Goal: Task Accomplishment & Management: Manage account settings

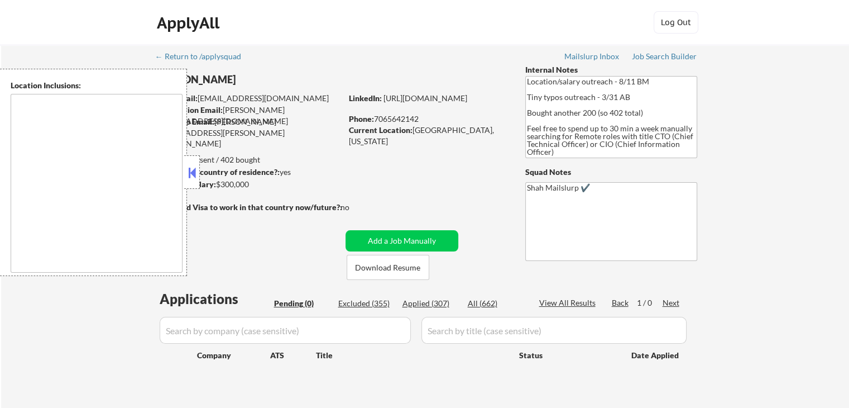
click at [109, 178] on textarea at bounding box center [97, 183] width 172 height 179
click at [191, 175] on button at bounding box center [192, 172] width 12 height 17
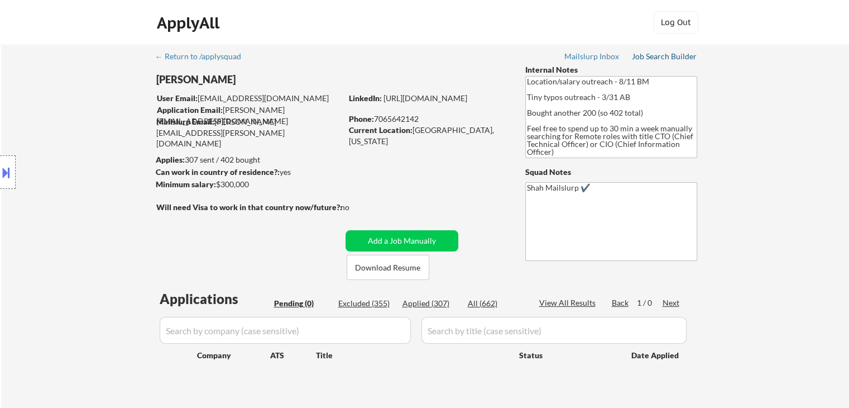
drag, startPoint x: 650, startPoint y: 59, endPoint x: 651, endPoint y: 91, distance: 32.4
click at [650, 59] on div "Job Search Builder" at bounding box center [664, 56] width 65 height 8
select select ""pending""
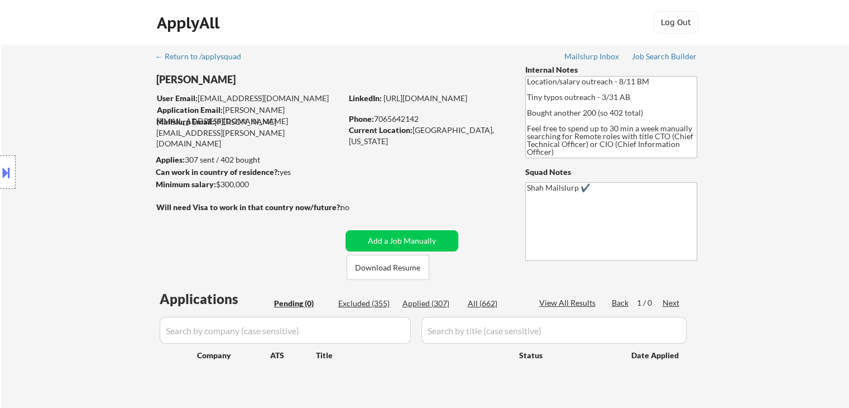
select select ""pending""
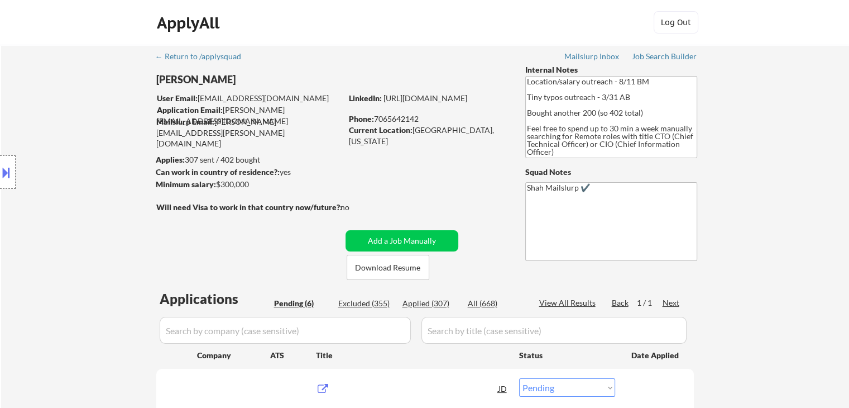
select select ""pending""
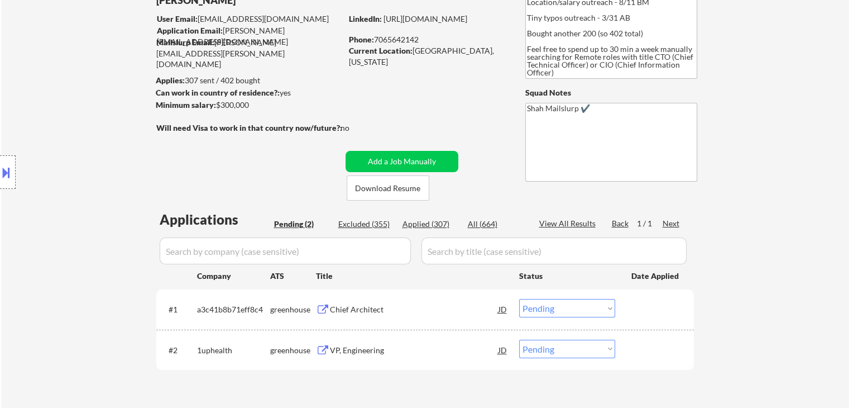
scroll to position [112, 0]
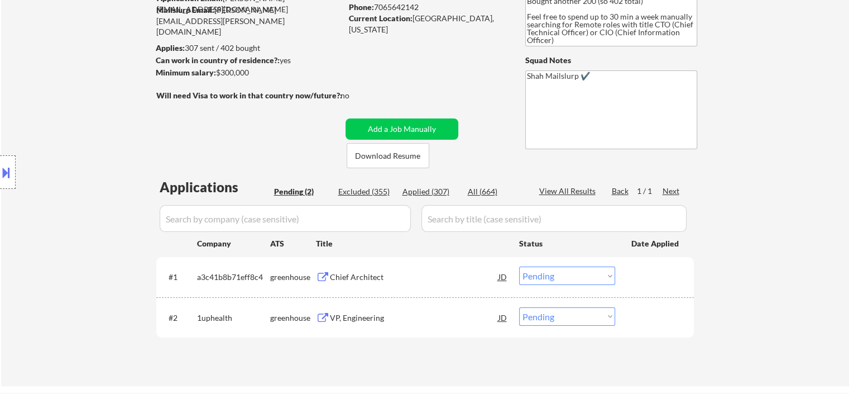
click at [113, 175] on div "Location Inclusions:" at bounding box center [100, 172] width 200 height 207
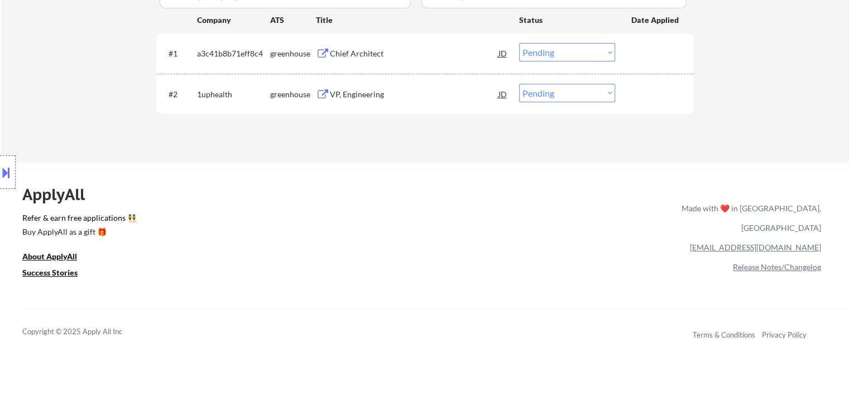
click at [76, 79] on div "Location Inclusions:" at bounding box center [100, 172] width 200 height 207
click at [69, 70] on div "Location Inclusions:" at bounding box center [100, 172] width 200 height 207
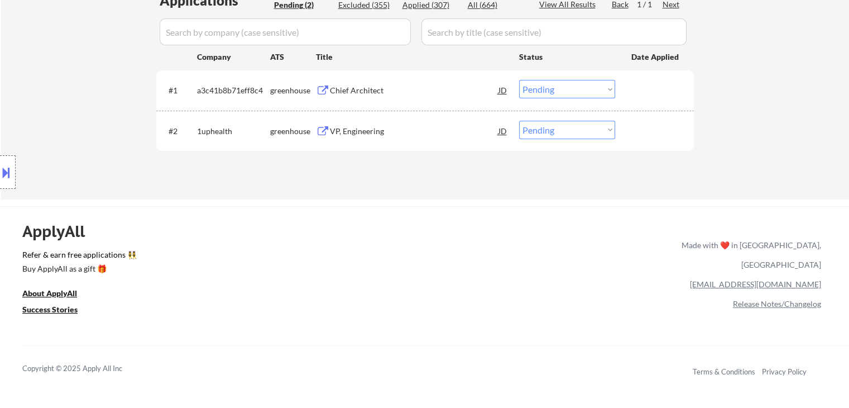
scroll to position [279, 0]
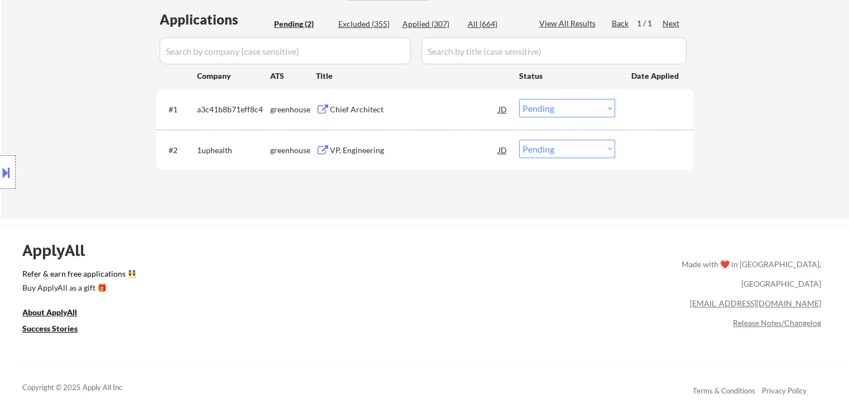
click at [69, 70] on div "Location Inclusions:" at bounding box center [100, 172] width 200 height 207
drag, startPoint x: 503, startPoint y: 217, endPoint x: 467, endPoint y: 200, distance: 40.0
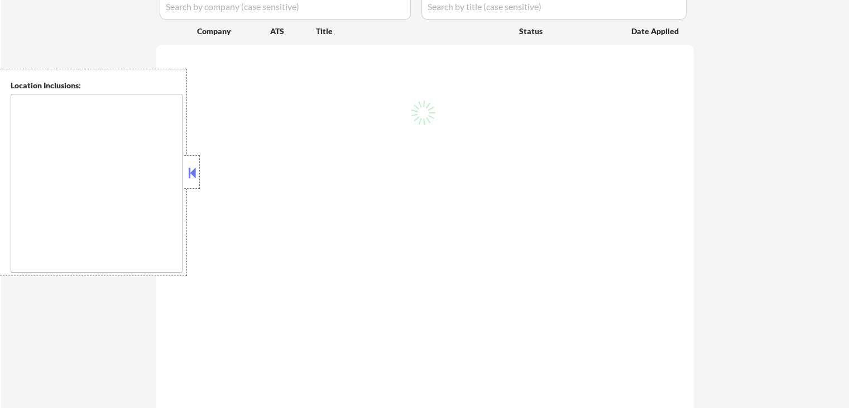
scroll to position [279, 0]
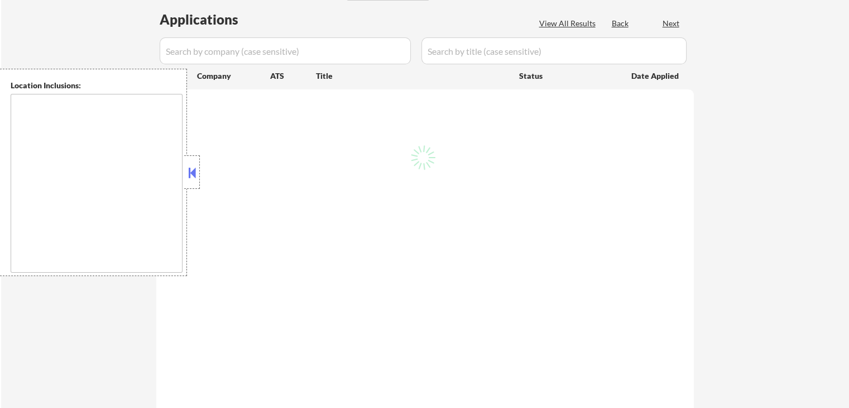
select select ""pending""
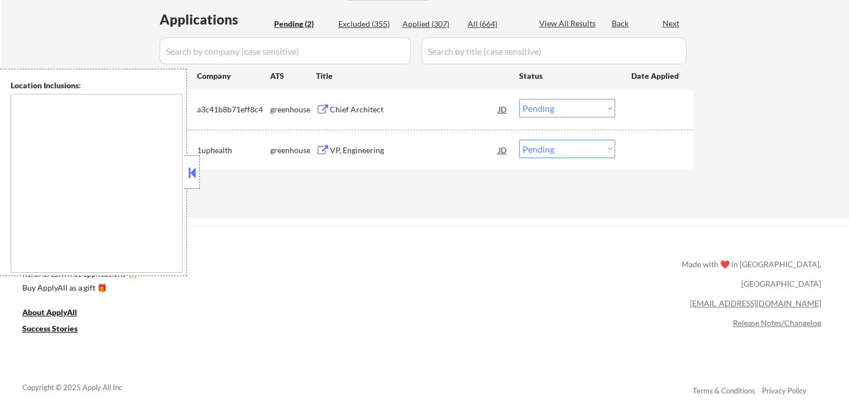
click at [190, 171] on button at bounding box center [192, 172] width 12 height 17
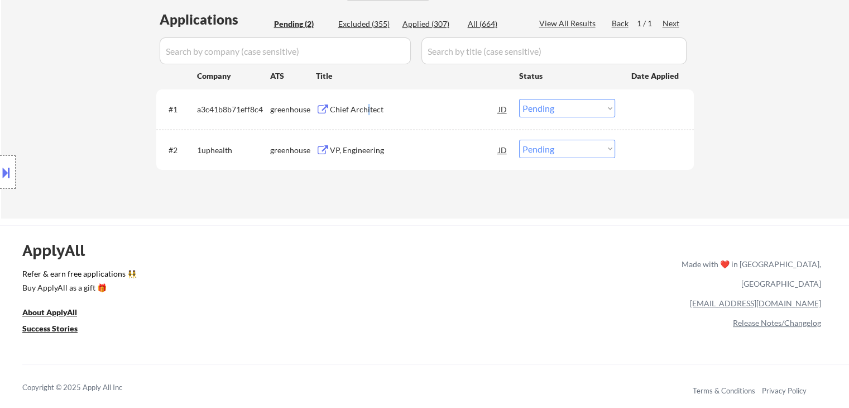
drag, startPoint x: 369, startPoint y: 105, endPoint x: 370, endPoint y: 123, distance: 18.5
click at [366, 105] on div "Chief Architect" at bounding box center [414, 109] width 169 height 11
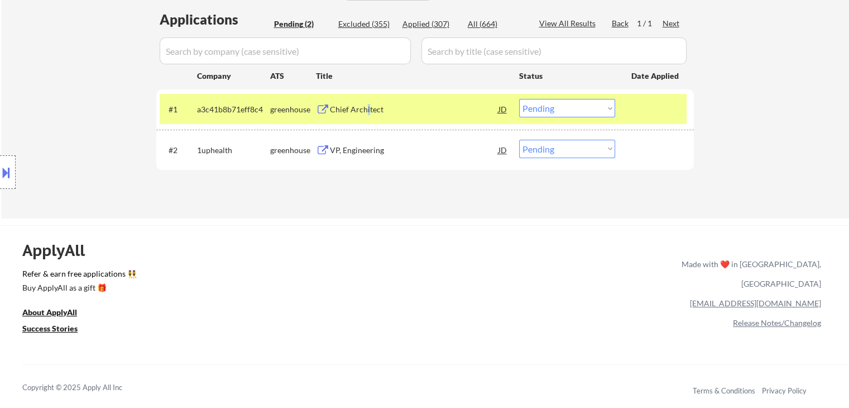
click at [372, 149] on div "VP, Engineering" at bounding box center [414, 150] width 169 height 11
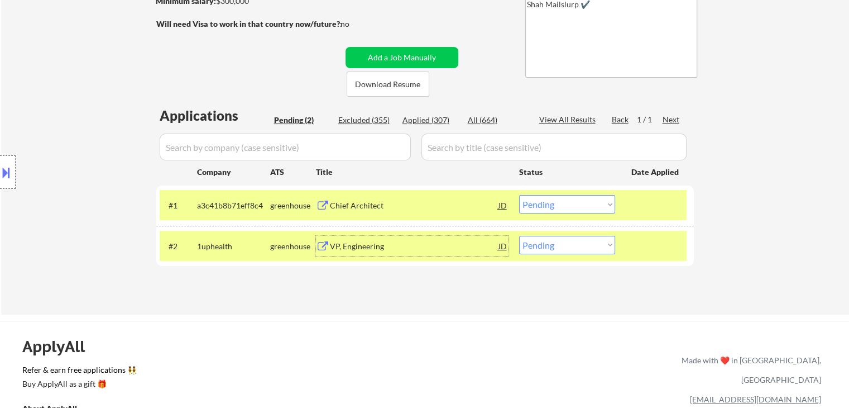
scroll to position [112, 0]
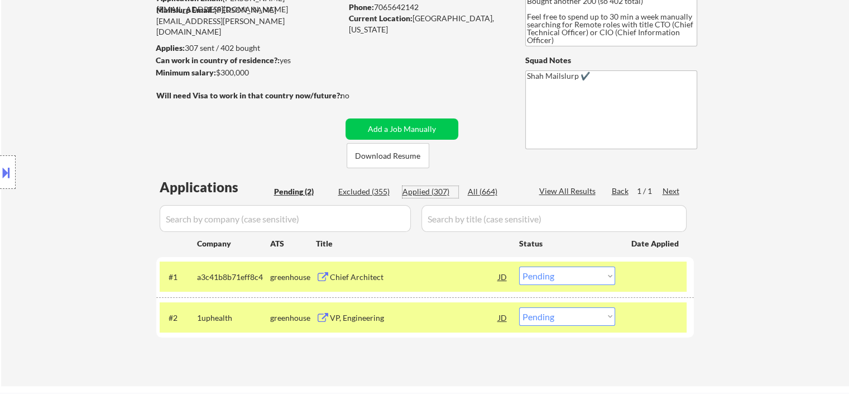
click at [422, 190] on div "Applied (307)" at bounding box center [431, 191] width 56 height 11
select select ""applied""
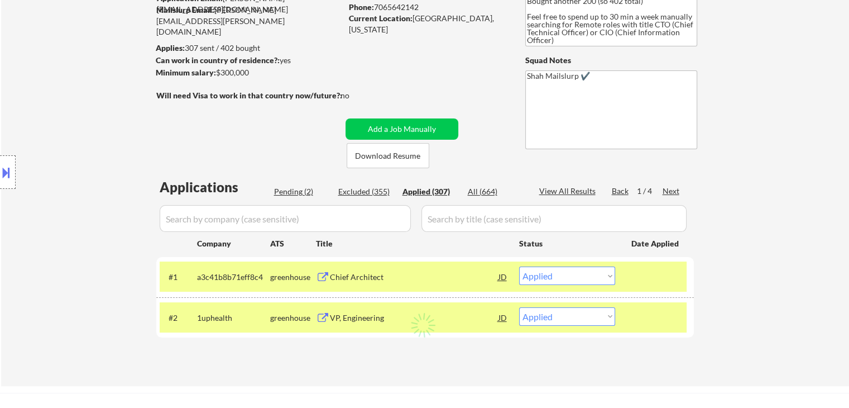
select select ""applied""
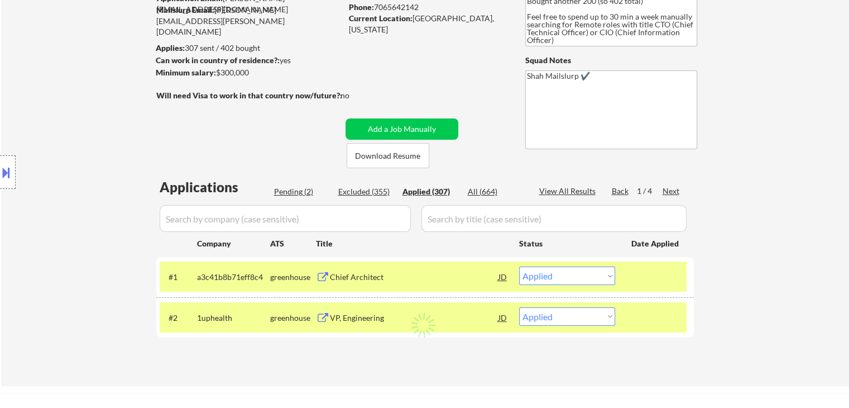
select select ""applied""
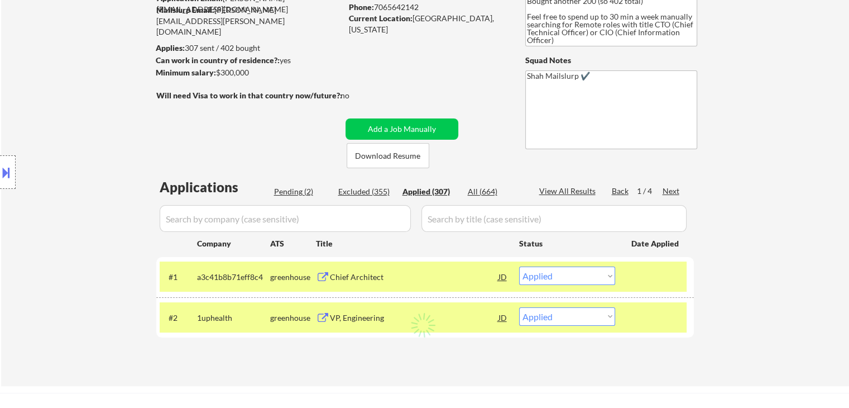
select select ""applied""
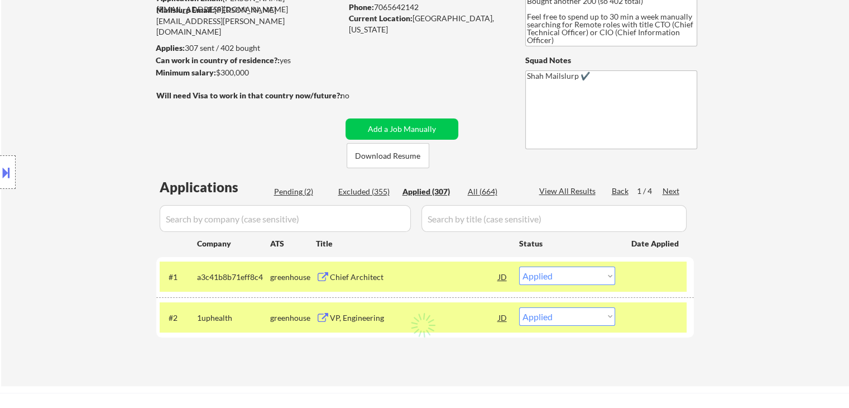
select select ""applied""
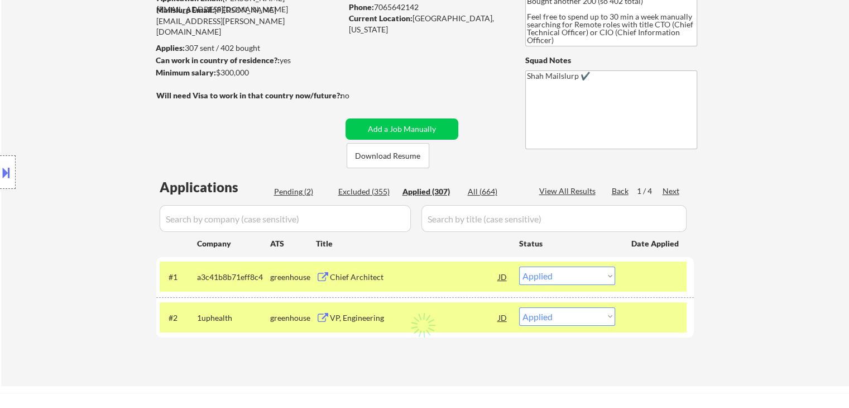
select select ""applied""
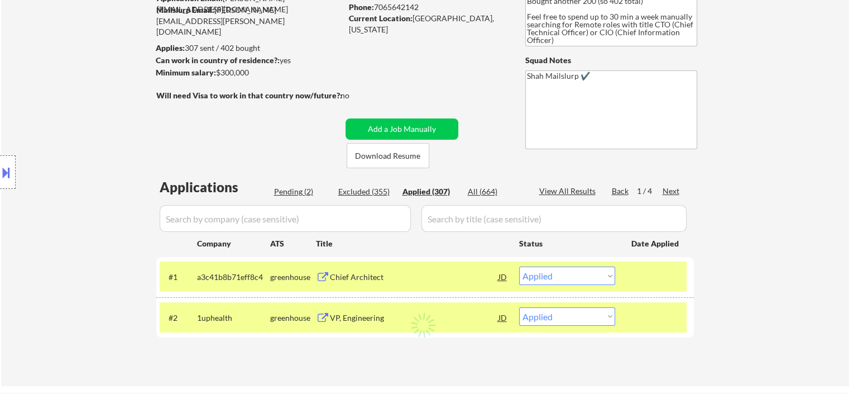
select select ""applied""
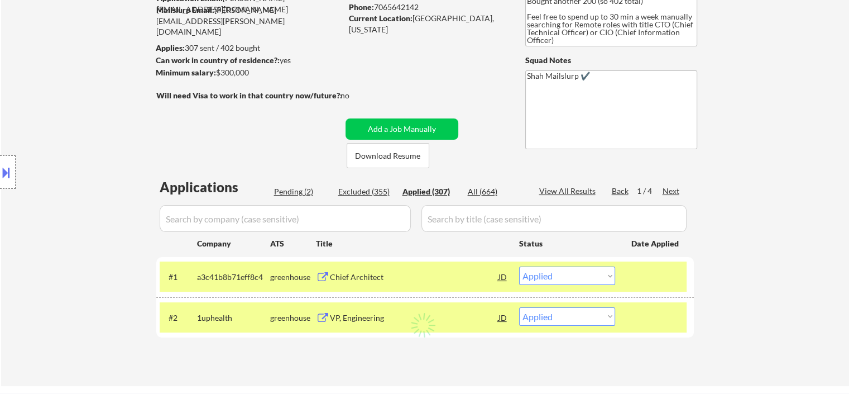
select select ""applied""
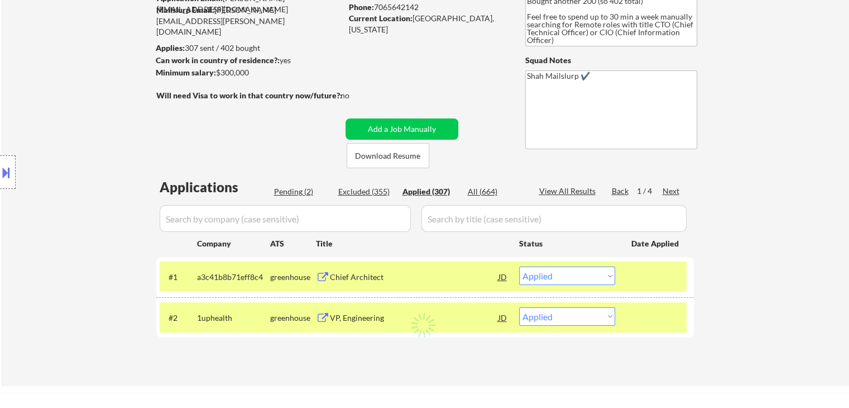
select select ""applied""
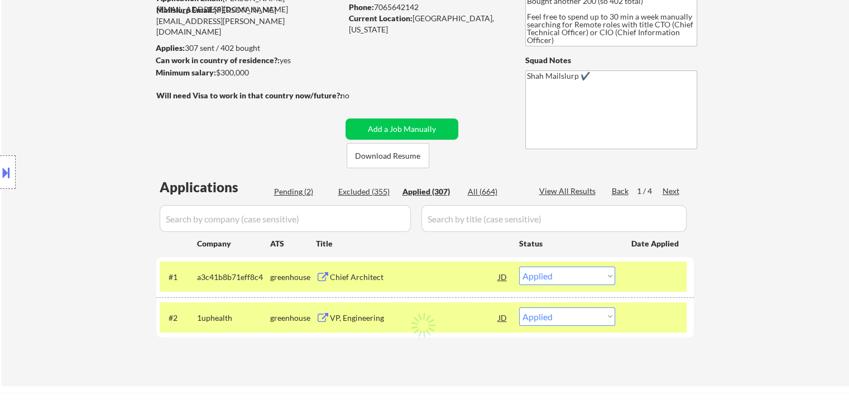
select select ""applied""
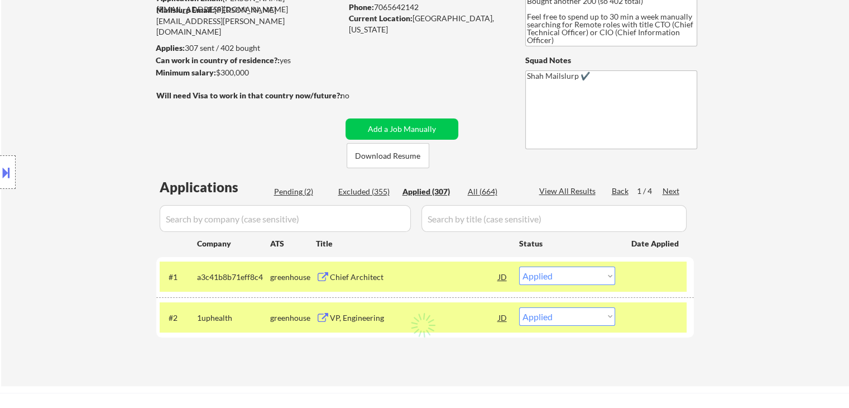
select select ""applied""
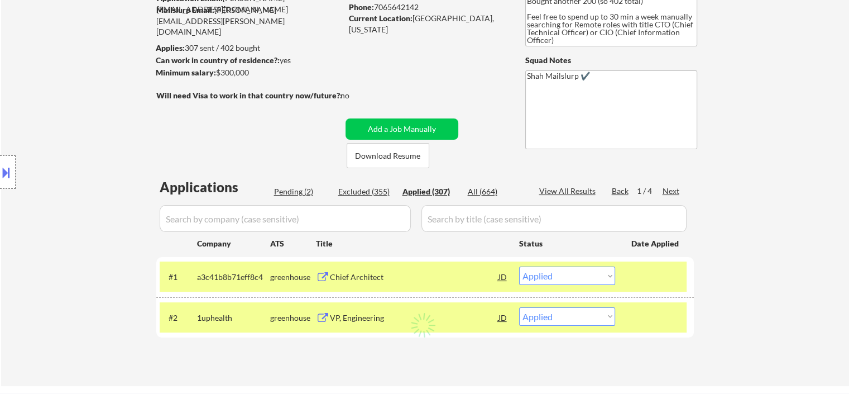
select select ""applied""
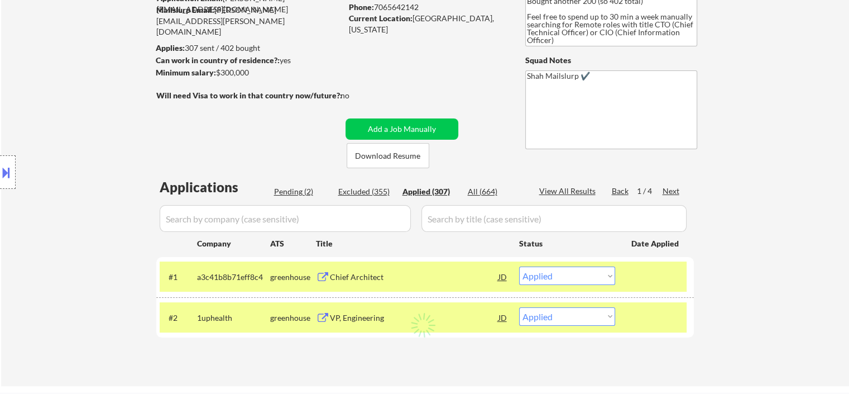
select select ""applied""
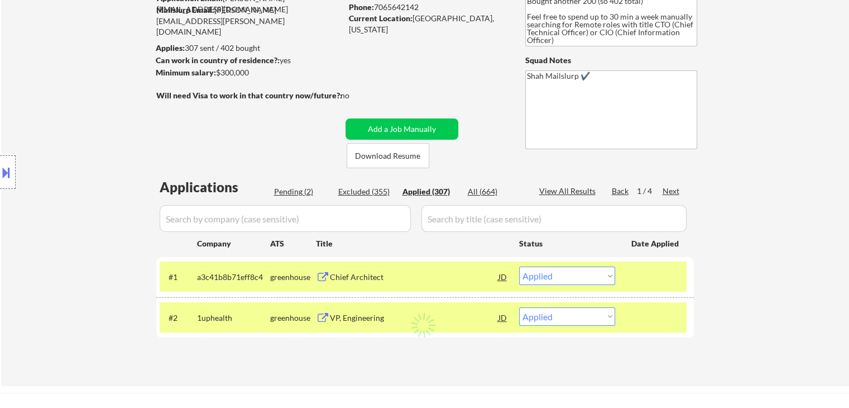
select select ""applied""
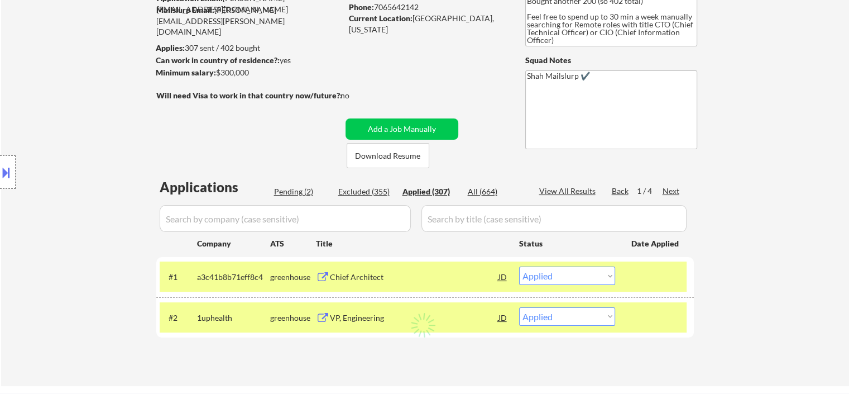
select select ""applied""
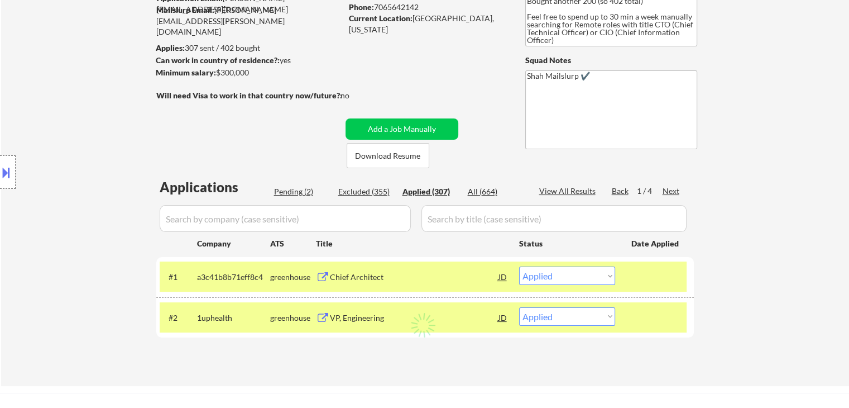
select select ""applied""
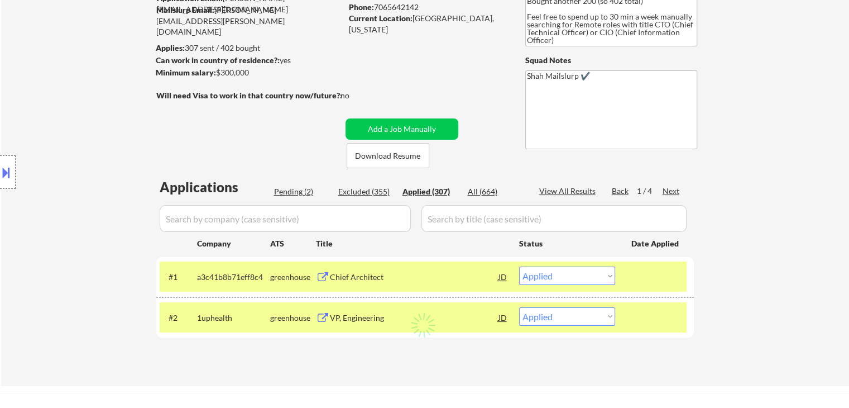
select select ""applied""
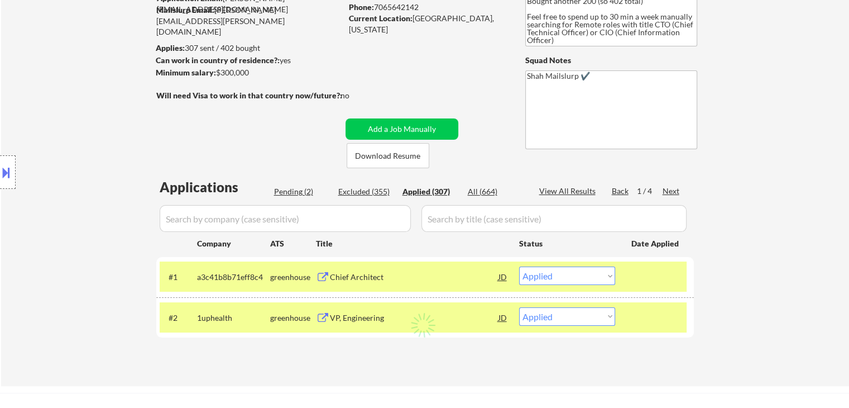
select select ""applied""
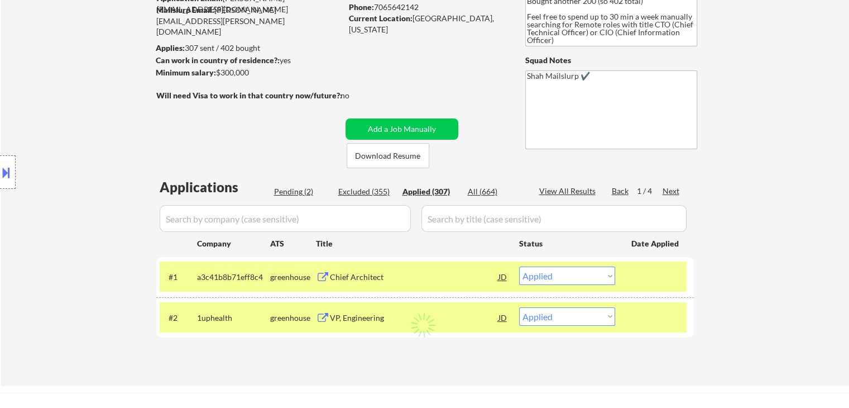
select select ""applied""
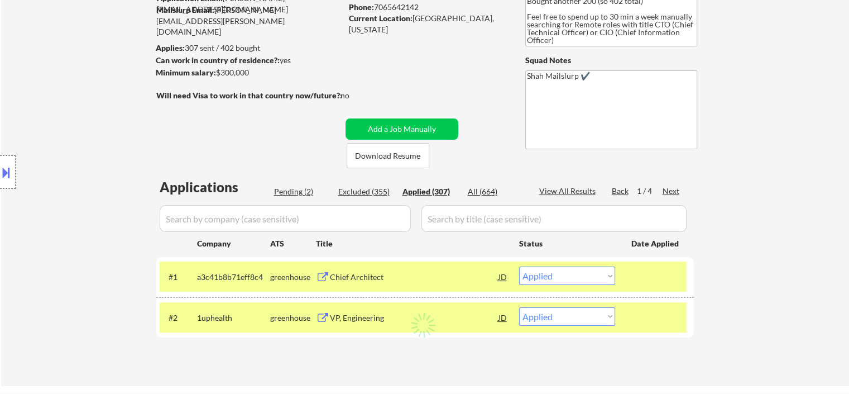
select select ""applied""
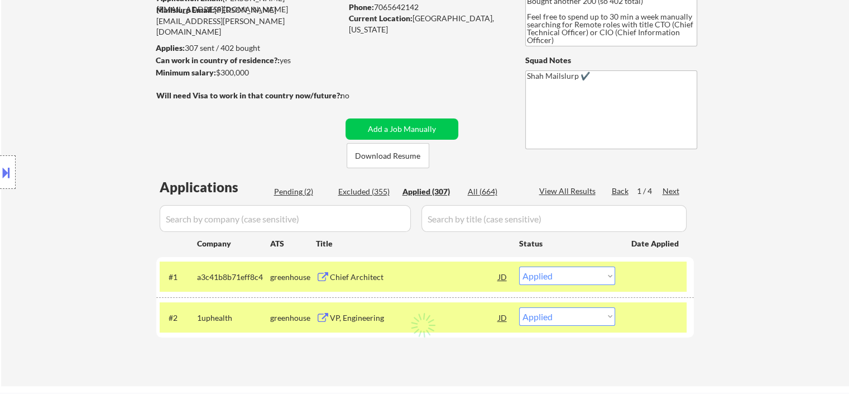
select select ""applied""
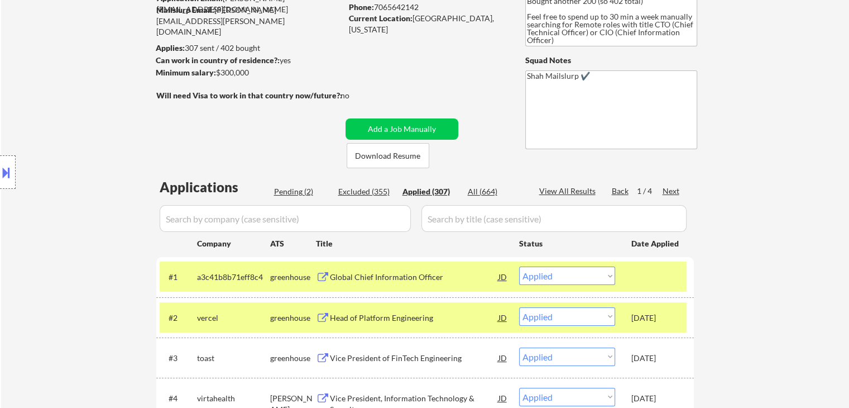
click at [114, 178] on div "Location Inclusions:" at bounding box center [100, 172] width 200 height 207
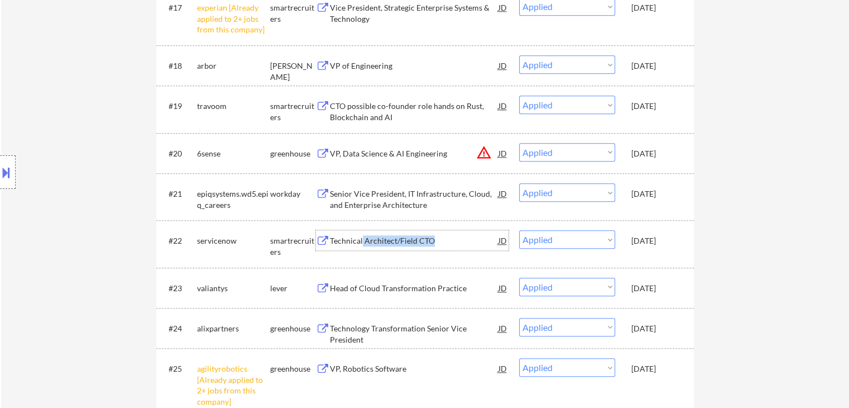
drag, startPoint x: 445, startPoint y: 233, endPoint x: 361, endPoint y: 233, distance: 83.7
click at [361, 233] on div "Technical Architect/Field CTO" at bounding box center [414, 240] width 169 height 20
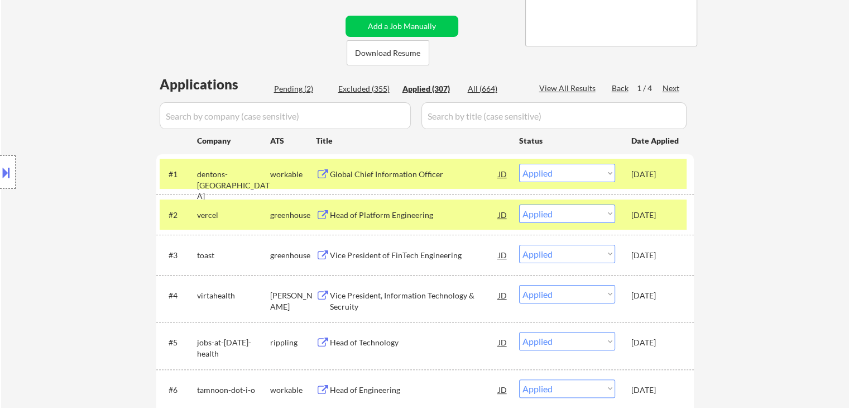
scroll to position [223, 0]
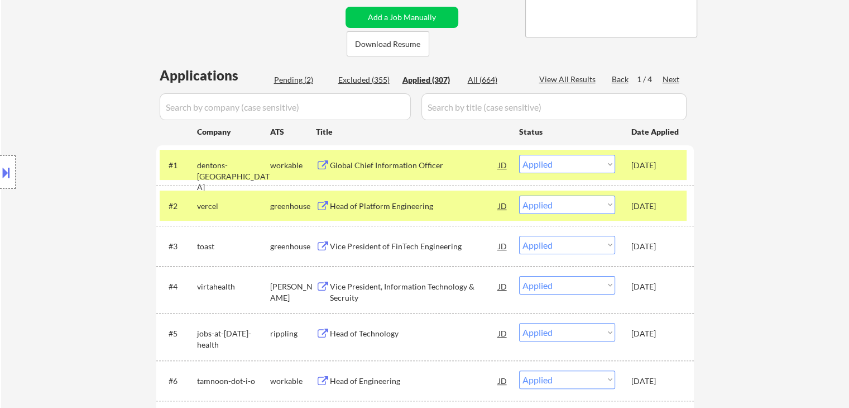
click at [288, 76] on div "Pending (2)" at bounding box center [302, 79] width 56 height 11
select select ""pending""
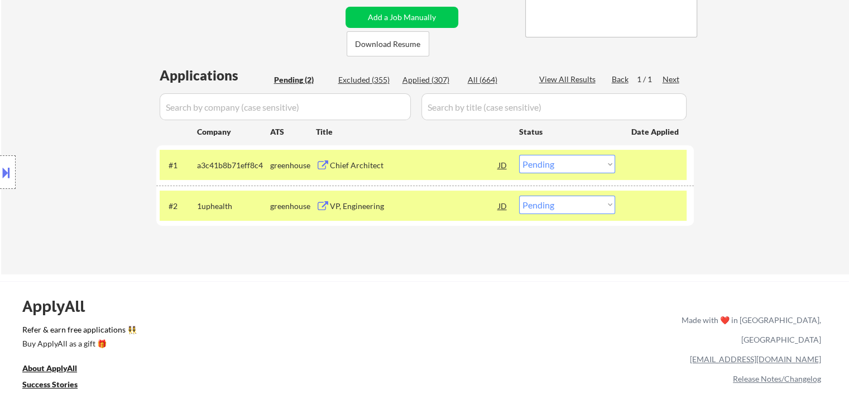
click at [592, 165] on select "Choose an option... Pending Applied Excluded (Questions) Excluded (Expired) Exc…" at bounding box center [567, 164] width 96 height 18
select select ""applied""
click at [519, 155] on select "Choose an option... Pending Applied Excluded (Questions) Excluded (Expired) Exc…" at bounding box center [567, 164] width 96 height 18
click at [540, 197] on select "Choose an option... Pending Applied Excluded (Questions) Excluded (Expired) Exc…" at bounding box center [567, 204] width 96 height 18
select select ""applied""
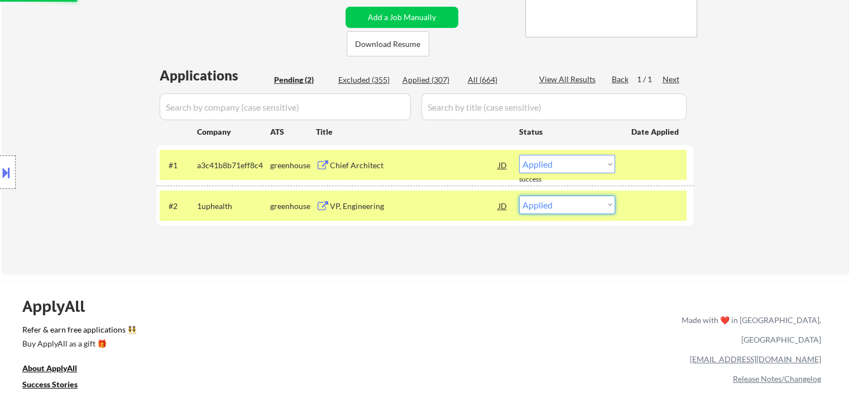
click at [519, 195] on select "Choose an option... Pending Applied Excluded (Questions) Excluded (Expired) Exc…" at bounding box center [567, 204] width 96 height 18
select select ""pending""
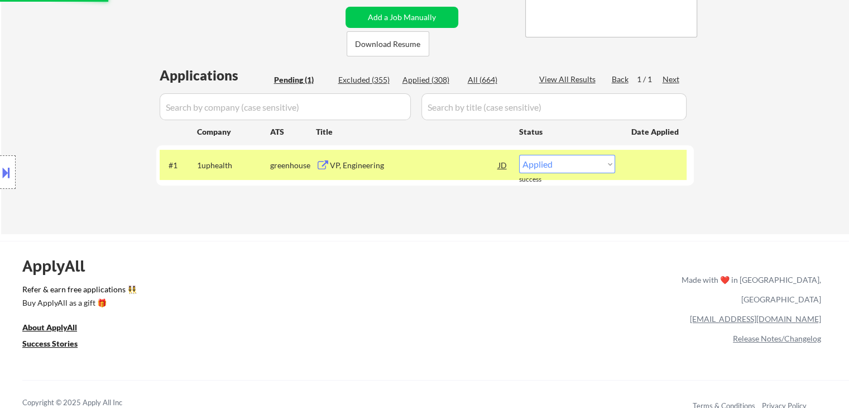
drag, startPoint x: 83, startPoint y: 140, endPoint x: 80, endPoint y: 147, distance: 7.8
click at [80, 148] on div "Location Inclusions:" at bounding box center [100, 172] width 200 height 207
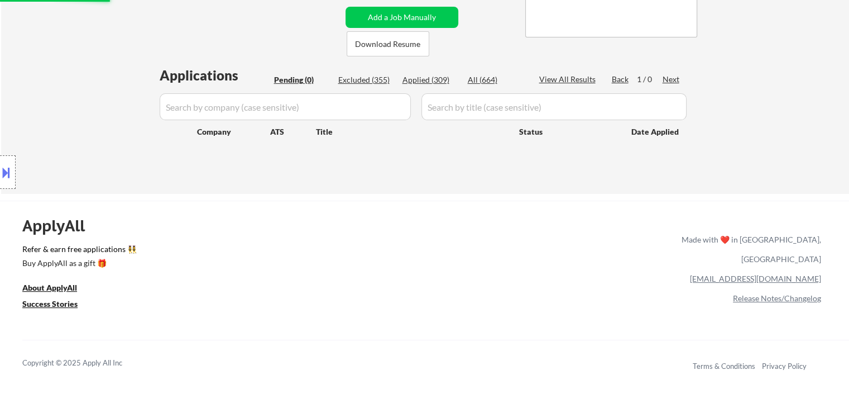
scroll to position [56, 0]
